Goal: Book appointment/travel/reservation

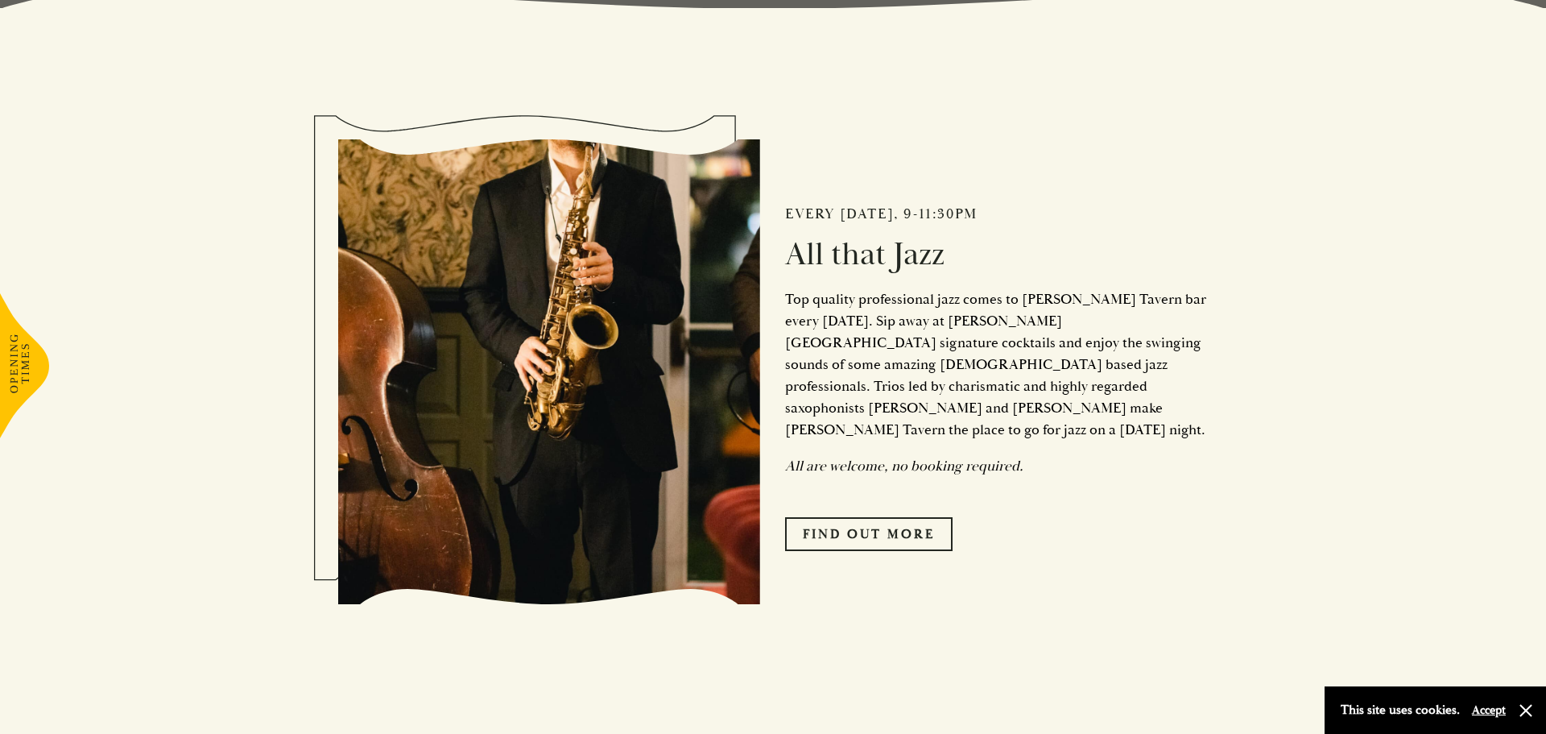
scroll to position [727, 0]
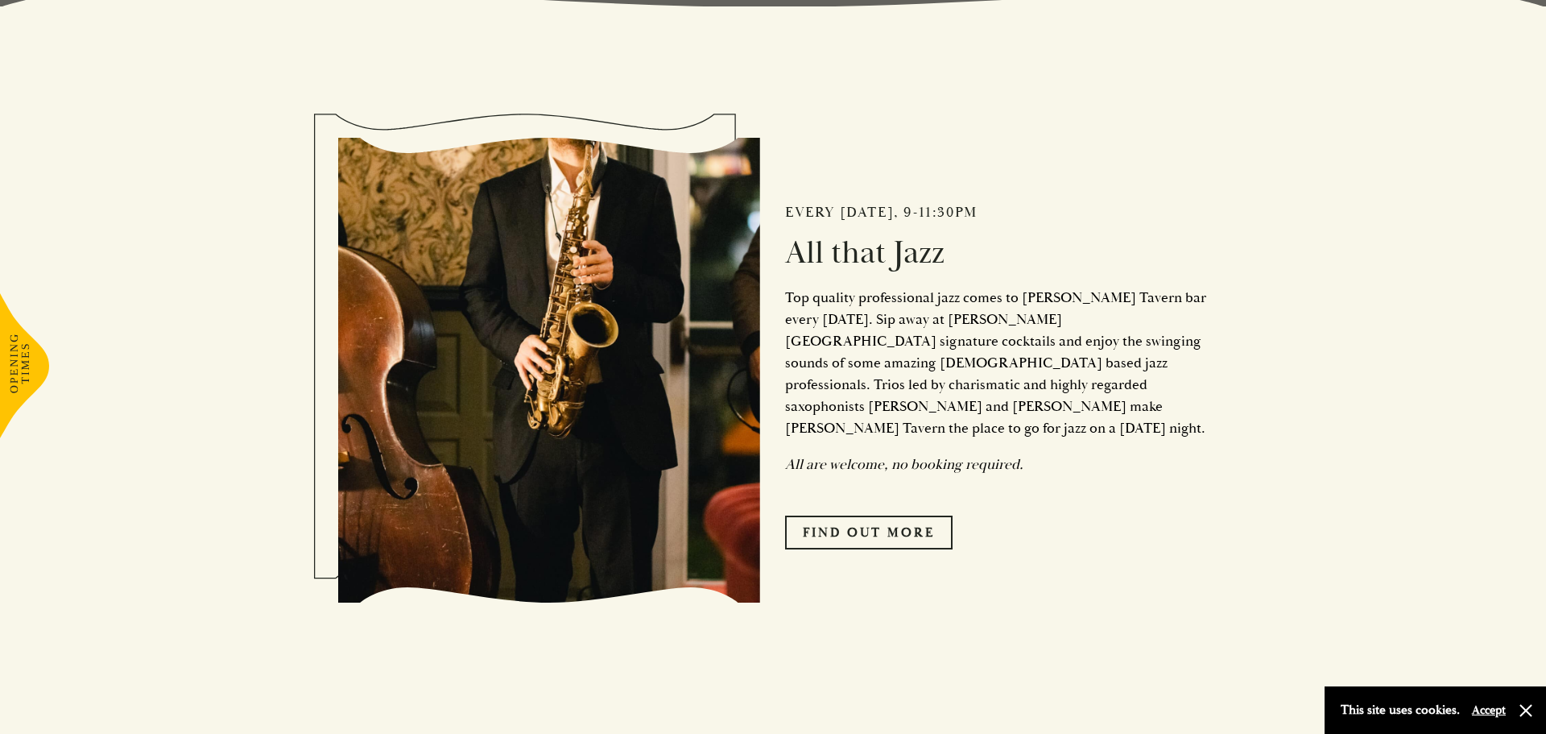
click at [889, 515] on link "Find Out More" at bounding box center [869, 532] width 168 height 34
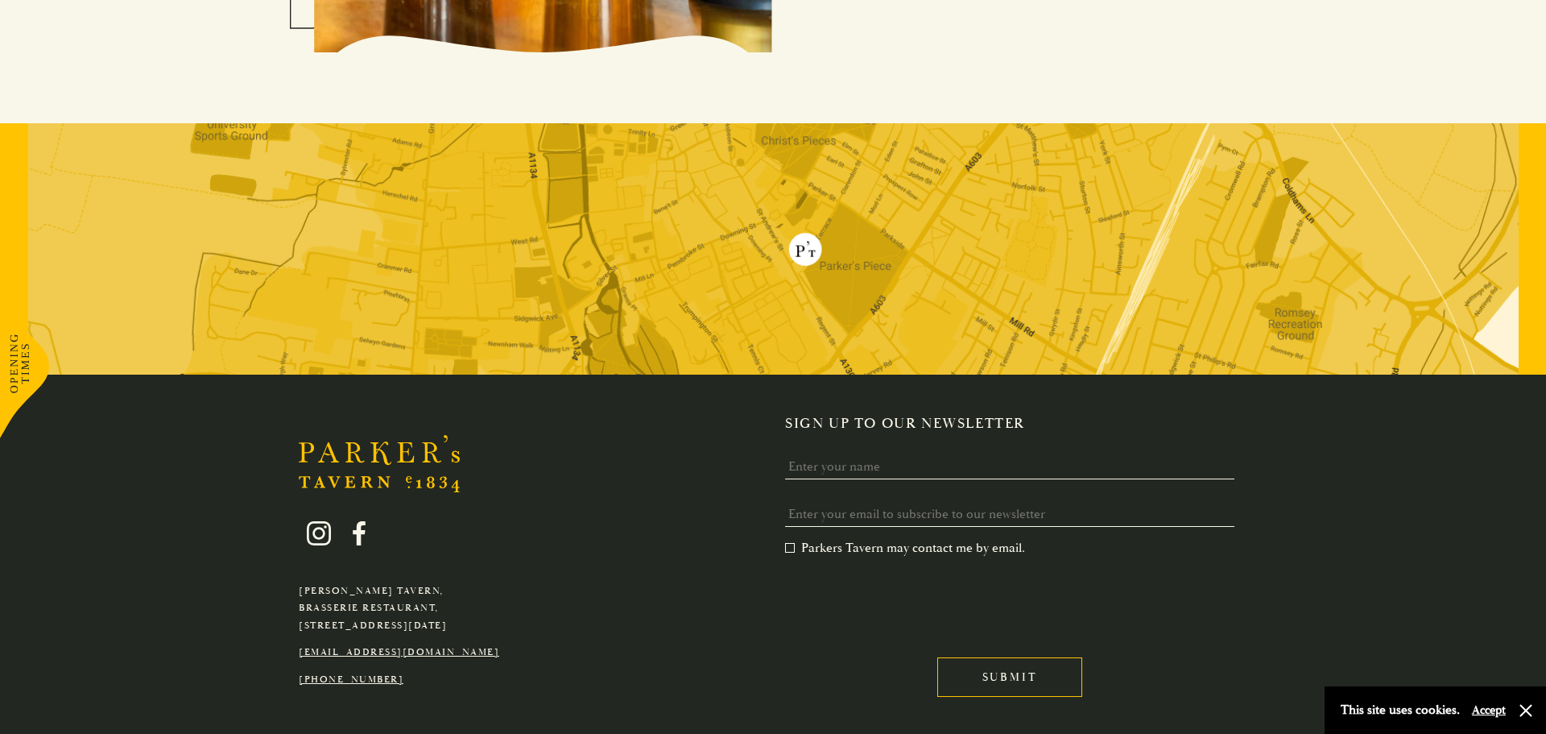
scroll to position [1870, 0]
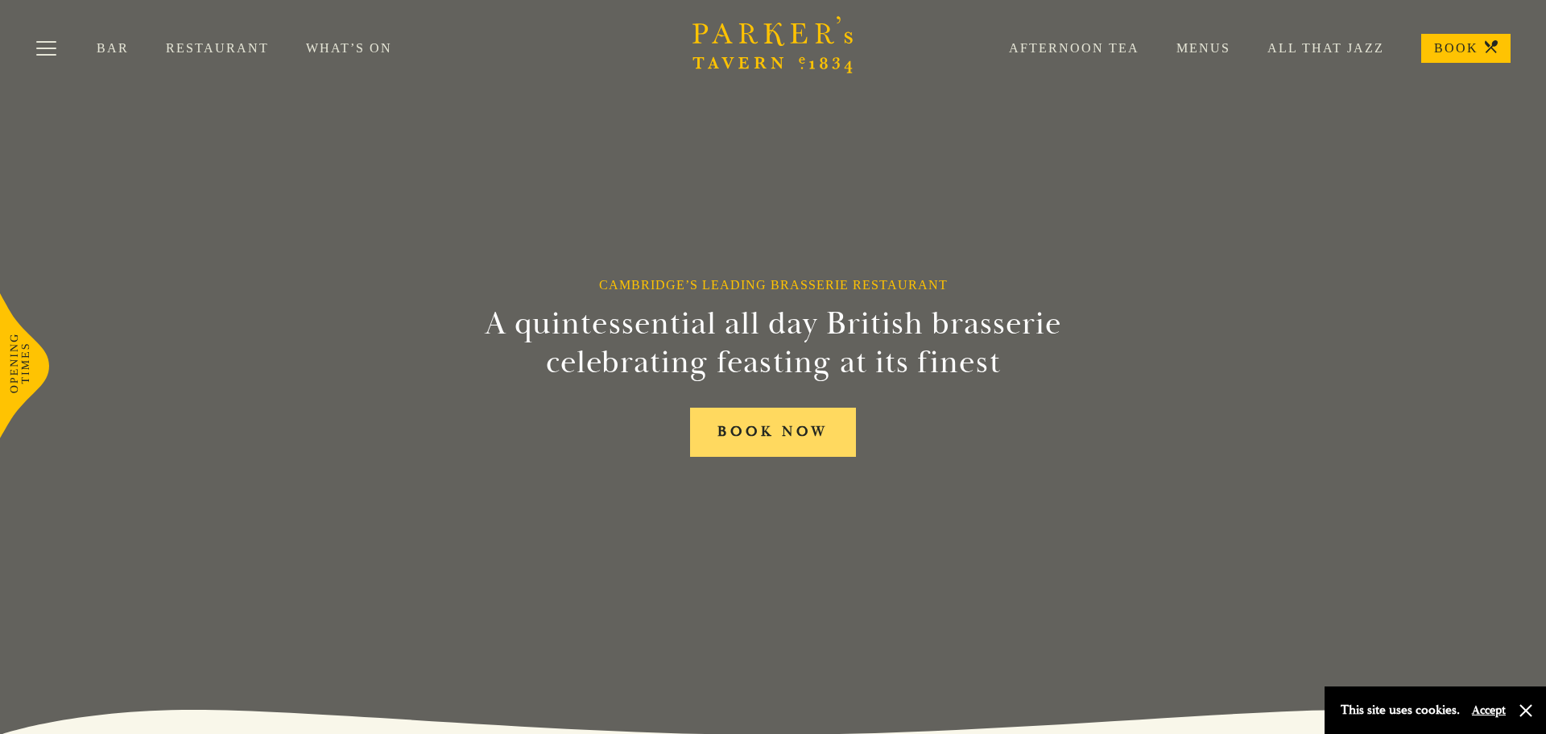
click at [753, 455] on link "BOOK NOW" at bounding box center [773, 431] width 166 height 49
